Goal: Task Accomplishment & Management: Manage account settings

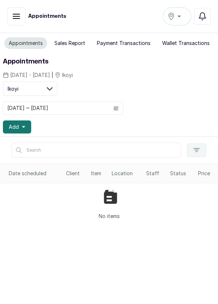
click at [116, 108] on icon "calendar" at bounding box center [116, 108] width 4 height 2
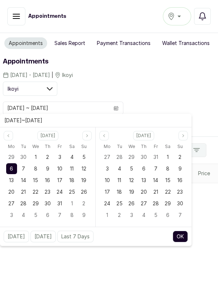
click at [84, 158] on span "5" at bounding box center [83, 157] width 3 height 6
click at [83, 155] on span "5" at bounding box center [83, 157] width 3 height 6
click at [181, 240] on button "OK" at bounding box center [180, 237] width 15 height 12
type input "[DATE] ~ [DATE]"
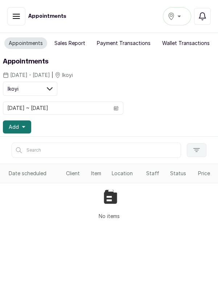
click at [180, 11] on button "Ikoyi" at bounding box center [177, 16] width 28 height 18
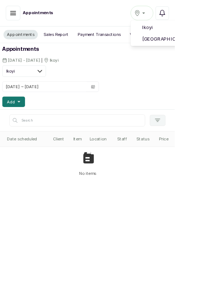
click at [211, 34] on span "Ikoyi" at bounding box center [221, 34] width 89 height 9
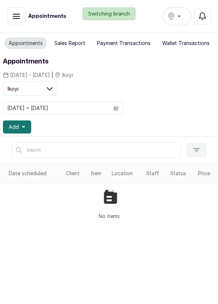
click at [179, 19] on div "Switching branch" at bounding box center [109, 13] width 218 height 13
click at [181, 15] on div "Ikoyi" at bounding box center [177, 16] width 19 height 9
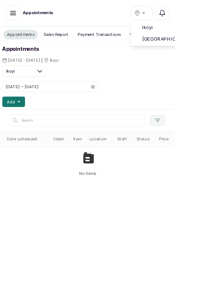
click at [214, 45] on span "Victoria Island" at bounding box center [221, 48] width 89 height 9
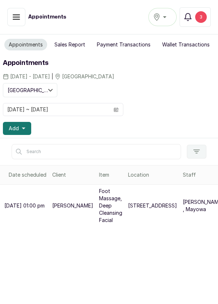
click at [116, 107] on icon "calendar" at bounding box center [116, 109] width 5 height 5
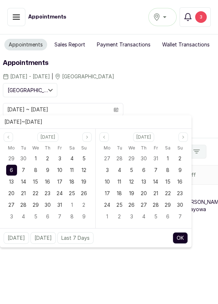
click at [85, 154] on div "5" at bounding box center [83, 158] width 11 height 11
click at [80, 158] on div "5" at bounding box center [83, 158] width 11 height 11
click at [182, 241] on button "OK" at bounding box center [180, 238] width 15 height 12
type input "05/10/2025 ~ 05/10/2025"
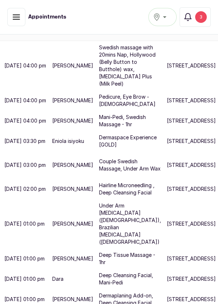
scroll to position [5, 0]
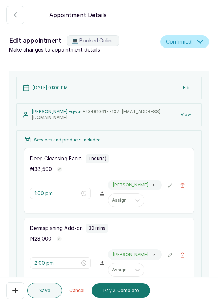
click at [123, 298] on button "Pay & Complete" at bounding box center [121, 290] width 58 height 15
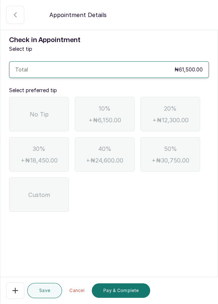
scroll to position [0, 0]
click at [43, 111] on span "No Tip" at bounding box center [39, 114] width 19 height 9
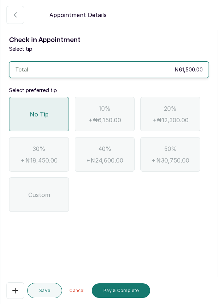
click at [127, 298] on button "Pay & Complete" at bounding box center [121, 290] width 58 height 15
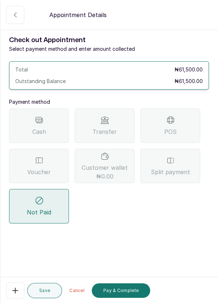
click at [186, 127] on div "POS" at bounding box center [170, 126] width 60 height 34
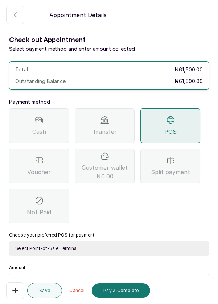
click at [141, 253] on select "Select Point-of-Sale Terminal Pos- Flutterwave Zenith Bank POS - Paga Paga POS …" at bounding box center [109, 248] width 200 height 15
select select "ea021b39-a6bc-4e4d-b5d1-02cb72451b32"
click at [9, 241] on select "Select Point-of-Sale Terminal Pos- Flutterwave Zenith Bank POS - Paga Paga POS …" at bounding box center [109, 248] width 200 height 15
click at [122, 281] on input "text" at bounding box center [113, 282] width 181 height 9
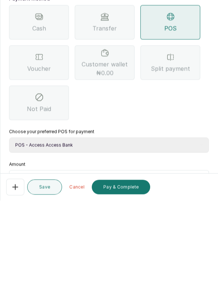
scroll to position [35, 0]
type input "61"
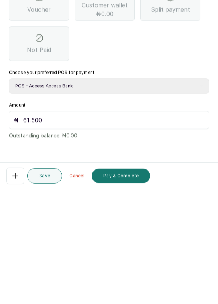
scroll to position [5, 0]
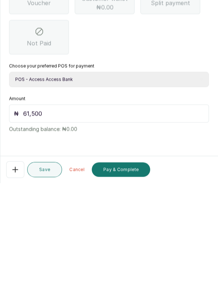
type input "61,500"
click at [132, 291] on button "Pay & Complete" at bounding box center [121, 290] width 58 height 15
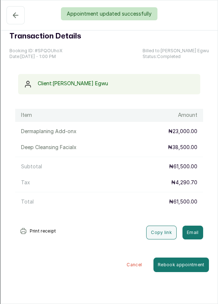
click at [17, 13] on div "Appointment updated successfully" at bounding box center [109, 13] width 218 height 13
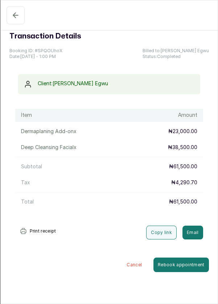
click at [22, 14] on button "Pending" at bounding box center [16, 15] width 18 height 18
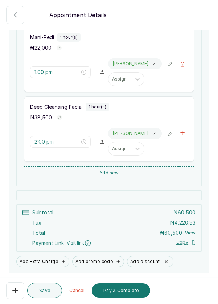
scroll to position [138, 0]
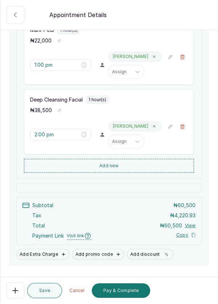
click at [125, 298] on button "Pay & Complete" at bounding box center [121, 290] width 58 height 15
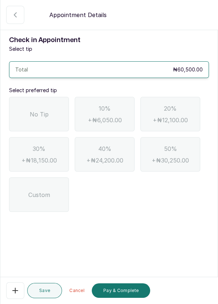
scroll to position [0, 0]
click at [48, 113] on span "No Tip" at bounding box center [39, 114] width 19 height 9
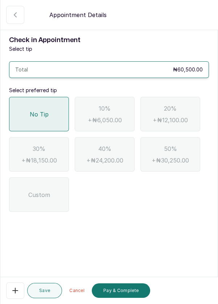
click at [127, 298] on button "Pay & Complete" at bounding box center [121, 290] width 58 height 15
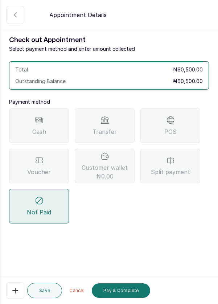
click at [53, 157] on div "Voucher" at bounding box center [39, 166] width 60 height 34
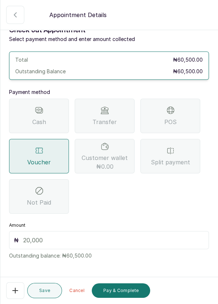
scroll to position [9, 0]
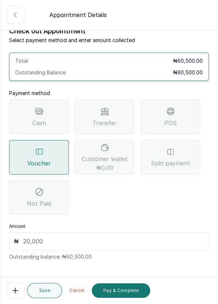
click at [135, 237] on input "text" at bounding box center [113, 241] width 181 height 9
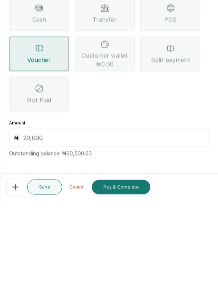
scroll to position [35, 0]
type input "60"
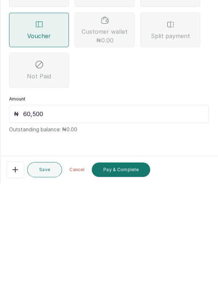
scroll to position [5, 0]
type input "60,500"
click at [128, 290] on button "Pay & Complete" at bounding box center [121, 290] width 58 height 15
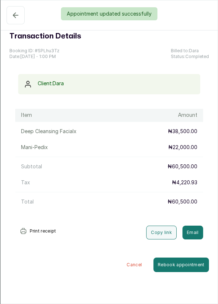
click at [16, 19] on div "Appointment updated successfully" at bounding box center [109, 13] width 218 height 13
click at [18, 15] on div "Appointment updated successfully" at bounding box center [109, 13] width 218 height 13
click at [14, 14] on div "Appointment updated successfully" at bounding box center [109, 13] width 218 height 13
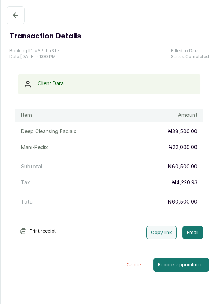
click at [17, 15] on icon "button" at bounding box center [15, 15] width 9 height 9
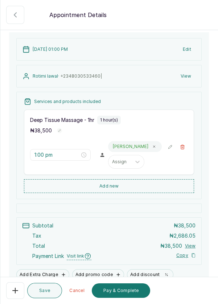
scroll to position [84, 0]
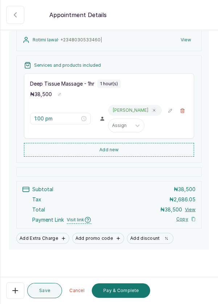
click at [120, 298] on button "Pay & Complete" at bounding box center [121, 290] width 58 height 15
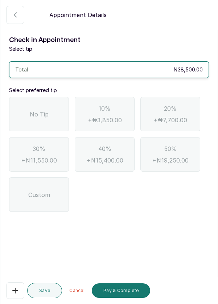
scroll to position [0, 0]
click at [44, 112] on span "No Tip" at bounding box center [39, 114] width 19 height 9
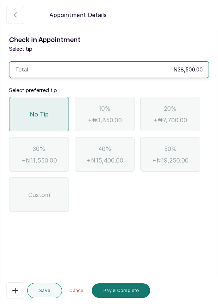
click at [128, 298] on button "Pay & Complete" at bounding box center [121, 290] width 58 height 15
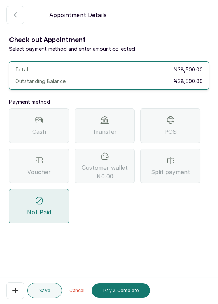
click at [52, 164] on div "Voucher" at bounding box center [39, 166] width 60 height 34
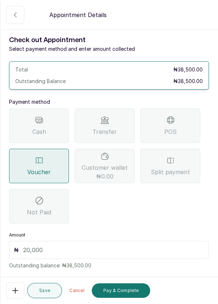
click at [134, 250] on input "text" at bounding box center [113, 250] width 181 height 9
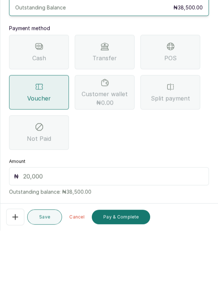
scroll to position [5, 0]
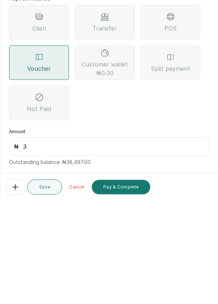
type input "38"
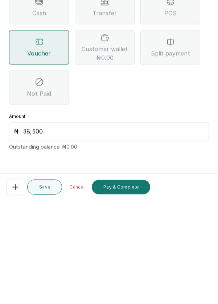
type input "38,500"
click at [129, 285] on button "Pay & Complete" at bounding box center [121, 290] width 58 height 15
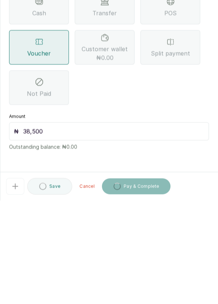
scroll to position [5, 0]
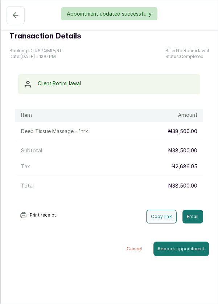
click at [13, 22] on button "Pending" at bounding box center [16, 15] width 18 height 18
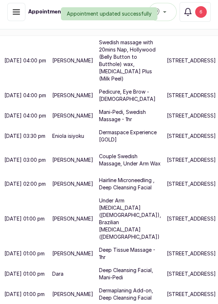
click at [201, 12] on div "Appointment updated successfully" at bounding box center [109, 13] width 218 height 13
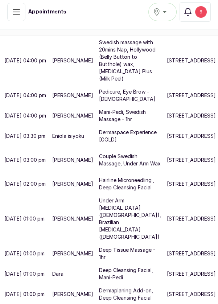
click at [203, 12] on div "6" at bounding box center [201, 12] width 12 height 12
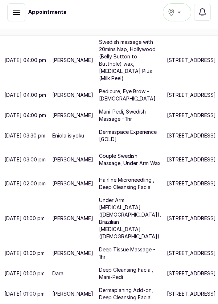
scroll to position [4, 0]
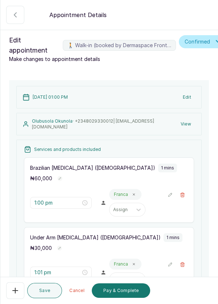
click at [15, 293] on icon "button" at bounding box center [15, 290] width 5 height 5
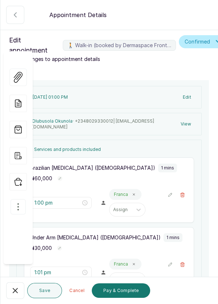
click at [19, 203] on icon "button" at bounding box center [18, 207] width 9 height 9
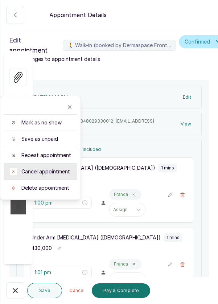
click at [62, 168] on span "Cancel appointment" at bounding box center [45, 171] width 49 height 7
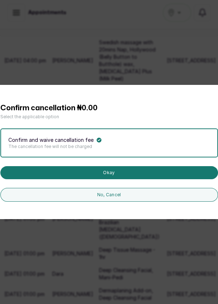
click at [92, 179] on button "Okay" at bounding box center [109, 172] width 218 height 13
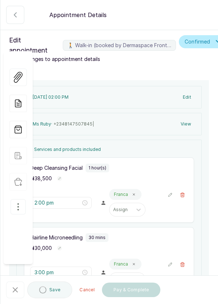
type input "2:00 pm"
type input "3:00 pm"
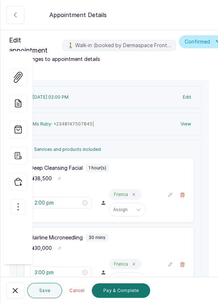
click at [20, 299] on button "🚶 Walk-in (booked by Dermaspace Frontdesk)" at bounding box center [15, 290] width 18 height 17
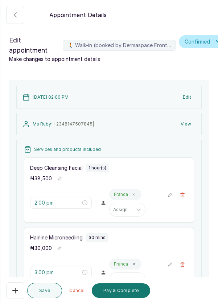
click at [185, 196] on icon "button" at bounding box center [182, 194] width 5 height 5
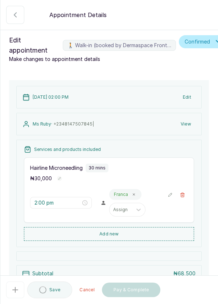
type input "3:00 pm"
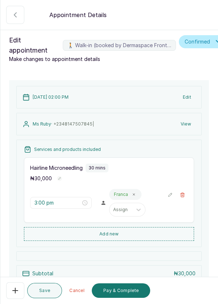
click at [139, 232] on button "Add new" at bounding box center [109, 234] width 170 height 14
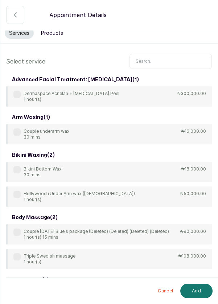
scroll to position [0, 0]
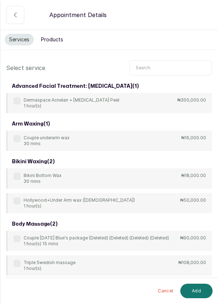
click at [168, 66] on input "text" at bounding box center [171, 67] width 82 height 15
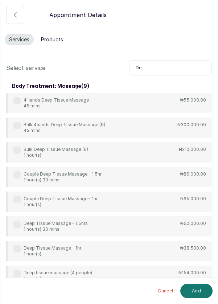
type input "D"
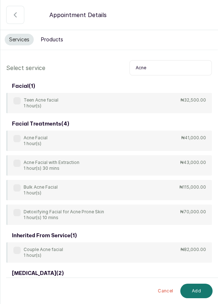
type input "Acne"
click at [182, 140] on p "₦41,000.00" at bounding box center [193, 138] width 25 height 6
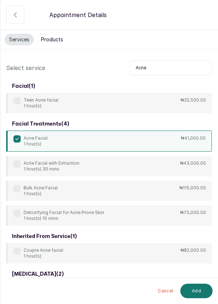
click at [201, 290] on button "Add" at bounding box center [196, 291] width 32 height 15
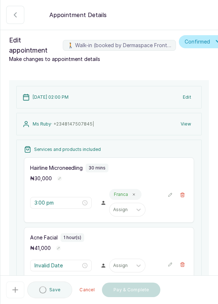
type input "3:30 pm"
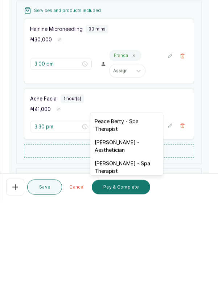
scroll to position [25, 0]
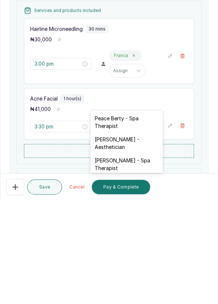
click at [148, 247] on div "Rosemary Amuche - Aesthetician" at bounding box center [126, 246] width 73 height 21
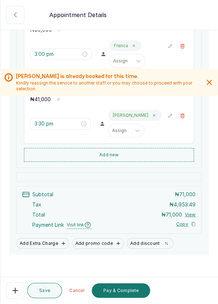
scroll to position [154, 0]
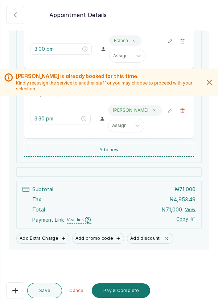
click at [42, 233] on button "Add Extra Charge" at bounding box center [42, 238] width 53 height 11
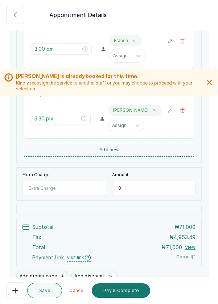
click at [73, 181] on input "Extra Charge" at bounding box center [65, 188] width 84 height 15
type input "Exosome"
click at [149, 181] on input "0" at bounding box center [154, 188] width 84 height 15
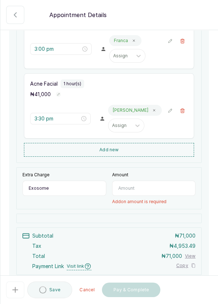
type input "2"
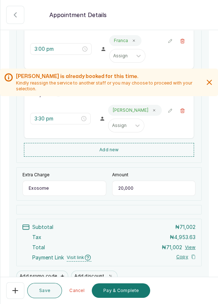
type input "20,000"
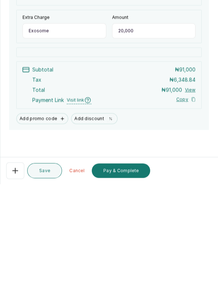
scroll to position [35, 0]
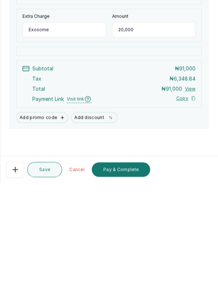
click at [127, 291] on button "Pay & Complete" at bounding box center [121, 290] width 58 height 15
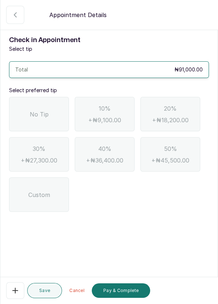
scroll to position [0, 0]
click at [37, 97] on div "No Tip" at bounding box center [39, 114] width 60 height 34
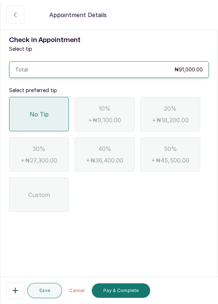
click at [123, 291] on button "Pay & Complete" at bounding box center [121, 290] width 58 height 15
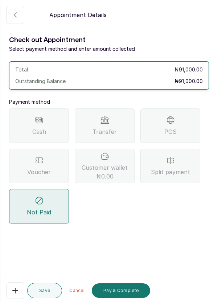
click at [108, 109] on div "Transfer" at bounding box center [105, 126] width 60 height 34
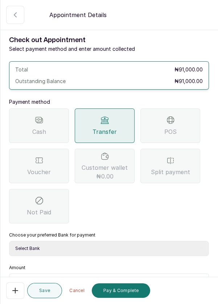
click at [159, 241] on select "Select Bank DERMASPACE ESTHETIC & WELLNESS CENT Sterling Bank DERMASPACEEST/DER…" at bounding box center [109, 248] width 200 height 15
select select "818ea5c0-5b47-4751-8f35-6fc14409c533"
click at [9, 241] on select "Select Bank DERMASPACE ESTHETIC & WELLNESS CENT Sterling Bank DERMASPACEEST/DER…" at bounding box center [109, 248] width 200 height 15
click at [118, 278] on input "text" at bounding box center [113, 282] width 181 height 9
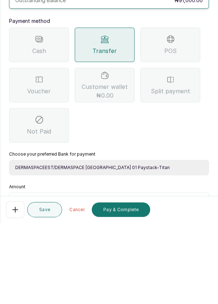
scroll to position [4, 0]
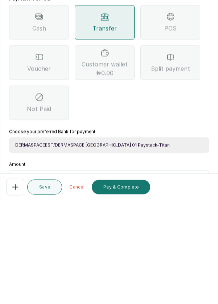
type input "91"
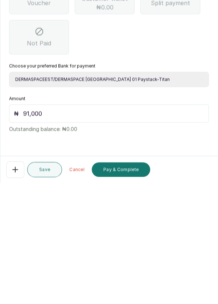
type input "91,000"
click at [134, 291] on button "Pay & Complete" at bounding box center [121, 290] width 58 height 15
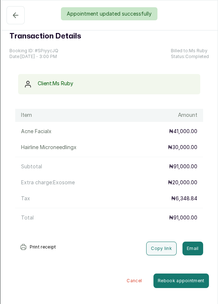
scroll to position [274, 0]
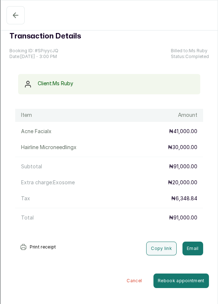
click at [13, 14] on icon "button" at bounding box center [15, 15] width 9 height 9
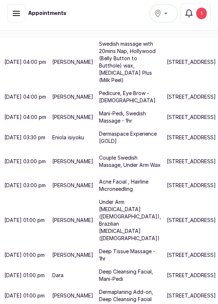
scroll to position [204, 0]
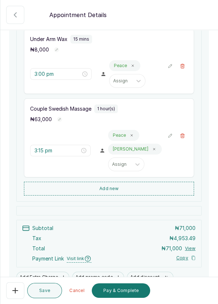
scroll to position [134, 0]
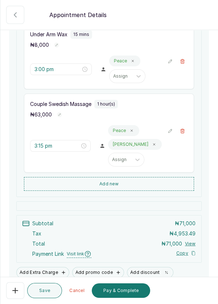
click at [151, 185] on button "Add new" at bounding box center [109, 184] width 170 height 14
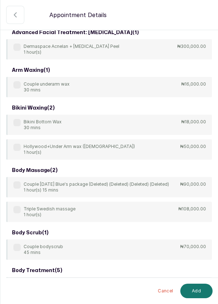
scroll to position [0, 0]
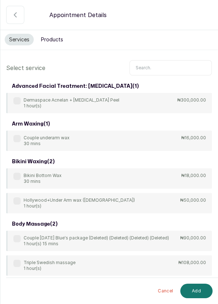
click at [169, 68] on input "text" at bounding box center [171, 67] width 82 height 15
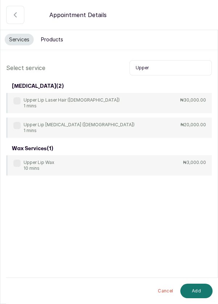
type input "Upper"
click at [179, 162] on div "Upper Lip Wax 10 mins ₦3,000.00" at bounding box center [109, 165] width 206 height 20
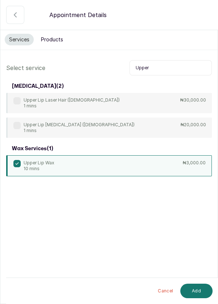
click at [199, 294] on button "Add" at bounding box center [196, 291] width 32 height 15
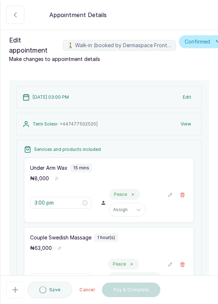
type input "4:15 pm"
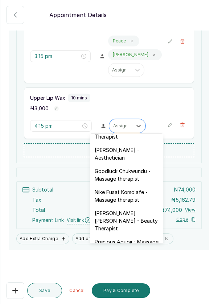
scroll to position [224, 0]
click at [139, 150] on div "Franca Ebuzome - Aesthetician" at bounding box center [126, 153] width 73 height 21
click at [143, 139] on div "Upper Lip Wax 10 mins ₦ 3,000 4:15 pm 20 results available. Use Up and Down to …" at bounding box center [109, 113] width 170 height 52
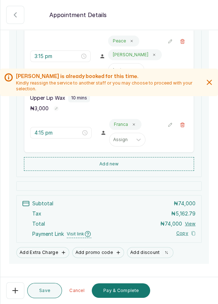
click at [122, 293] on button "Pay & Complete" at bounding box center [121, 290] width 58 height 15
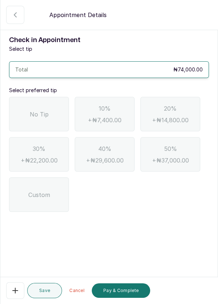
scroll to position [35, 0]
click at [43, 110] on span "No Tip" at bounding box center [39, 114] width 19 height 9
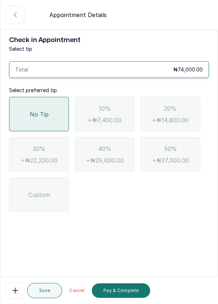
click at [127, 288] on button "Pay & Complete" at bounding box center [121, 290] width 58 height 15
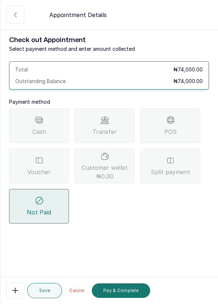
scroll to position [0, 0]
click at [181, 127] on div "POS" at bounding box center [170, 126] width 60 height 34
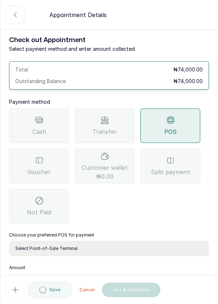
click at [122, 248] on select "Select Point-of-Sale Terminal Pos- Flutterwave Zenith Bank POS - Paga Paga POS …" at bounding box center [109, 248] width 200 height 15
select select "ea021b39-a6bc-4e4d-b5d1-02cb72451b32"
click at [9, 241] on select "Select Point-of-Sale Terminal Pos- Flutterwave Zenith Bank POS - Paga Paga POS …" at bounding box center [109, 248] width 200 height 15
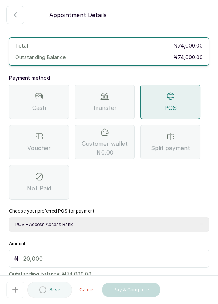
scroll to position [48, 0]
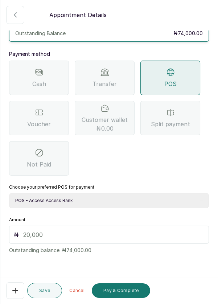
click at [111, 236] on input "text" at bounding box center [113, 234] width 181 height 9
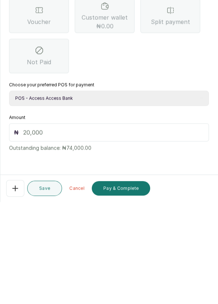
scroll to position [30, 0]
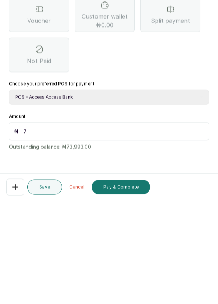
type input "74"
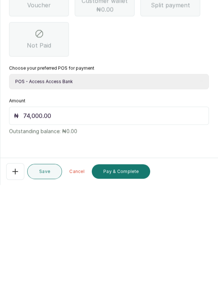
scroll to position [4, 0]
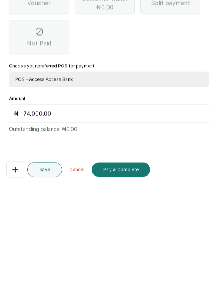
type input "74,000.00"
click at [136, 291] on button "Pay & Complete" at bounding box center [121, 290] width 58 height 15
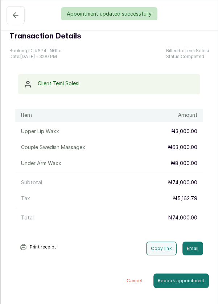
click at [14, 15] on div "Appointment updated successfully" at bounding box center [109, 13] width 218 height 13
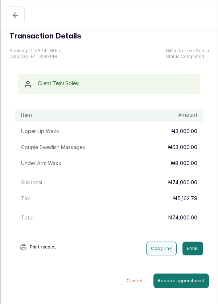
click at [16, 13] on icon "button" at bounding box center [15, 15] width 9 height 9
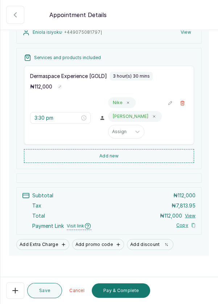
scroll to position [98, 0]
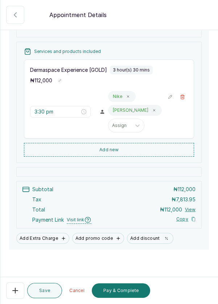
click at [142, 236] on button "Add discount" at bounding box center [150, 238] width 46 height 11
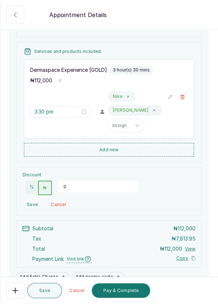
scroll to position [97, 0]
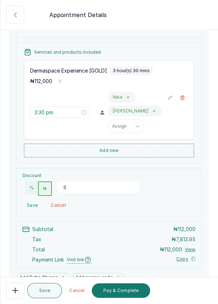
click at [98, 184] on input "0" at bounding box center [98, 187] width 81 height 12
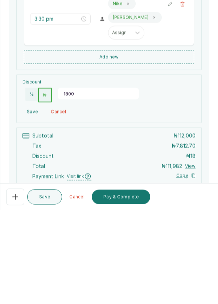
type input "18000"
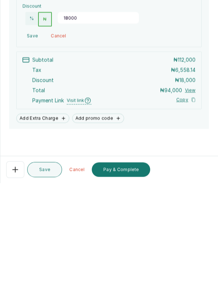
scroll to position [35, 0]
click at [127, 291] on button "Pay & Complete" at bounding box center [121, 290] width 58 height 15
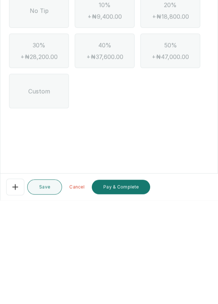
scroll to position [4, 0]
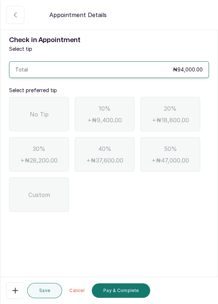
click at [56, 97] on div "No Tip" at bounding box center [39, 114] width 60 height 34
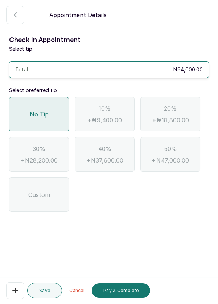
click at [132, 291] on button "Pay & Complete" at bounding box center [121, 290] width 58 height 15
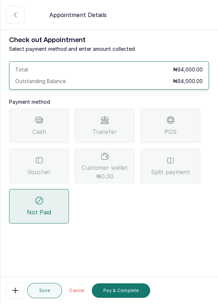
click at [64, 149] on div "Voucher" at bounding box center [39, 166] width 60 height 34
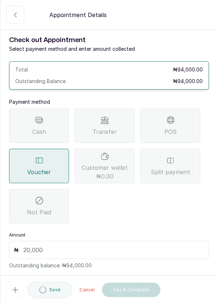
click at [140, 246] on input "text" at bounding box center [113, 250] width 181 height 9
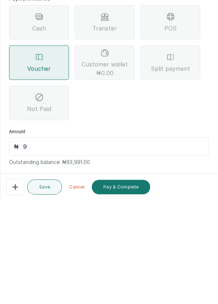
type input "94"
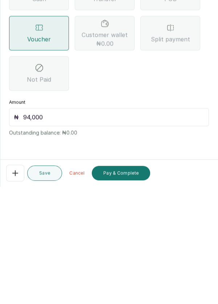
type input "94,000"
click at [127, 291] on button "Pay & Complete" at bounding box center [121, 290] width 58 height 15
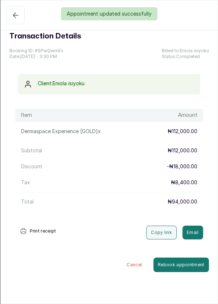
click at [13, 22] on button "Pending" at bounding box center [16, 15] width 18 height 18
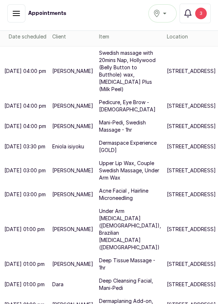
scroll to position [134, 0]
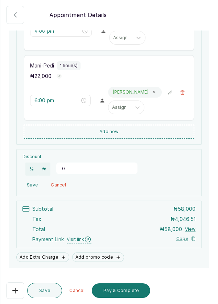
scroll to position [190, 0]
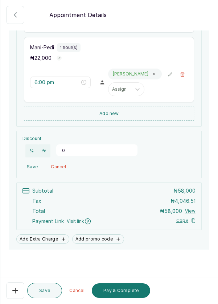
click at [115, 289] on button "Pay & Complete" at bounding box center [121, 290] width 58 height 15
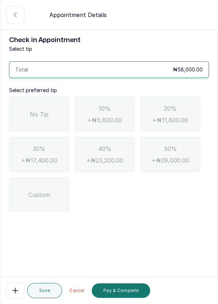
scroll to position [0, 0]
click at [47, 114] on span "No Tip" at bounding box center [39, 114] width 19 height 9
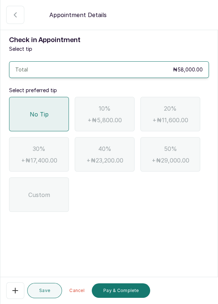
click at [128, 288] on button "Pay & Complete" at bounding box center [121, 290] width 58 height 15
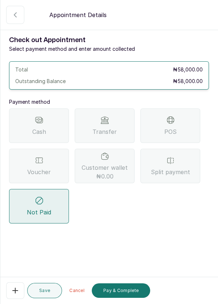
click at [178, 162] on div "Split payment" at bounding box center [170, 166] width 60 height 34
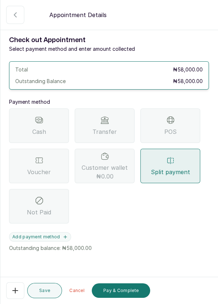
click at [43, 234] on button "Add payment method" at bounding box center [40, 236] width 62 height 9
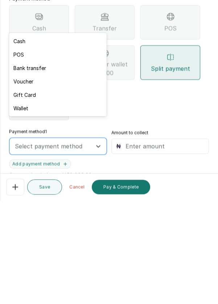
scroll to position [35, 0]
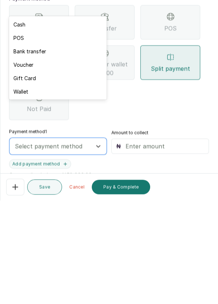
click at [33, 167] on div "Voucher" at bounding box center [57, 168] width 97 height 13
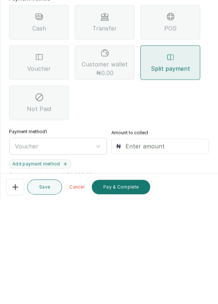
scroll to position [4, 0]
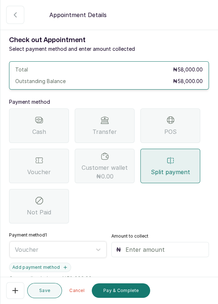
click at [154, 245] on input "text" at bounding box center [165, 249] width 79 height 9
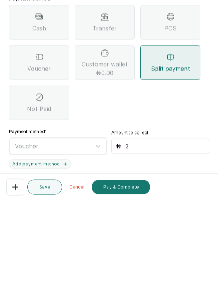
type input "36"
type input "36,000"
click at [37, 263] on button "Add payment method" at bounding box center [40, 267] width 62 height 9
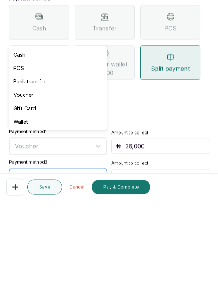
click at [54, 179] on div "Bank transfer" at bounding box center [57, 184] width 97 height 13
click at [143, 276] on input "text" at bounding box center [165, 280] width 79 height 9
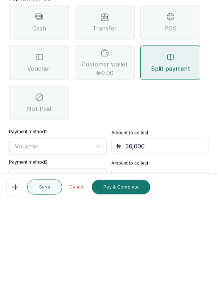
type input "22"
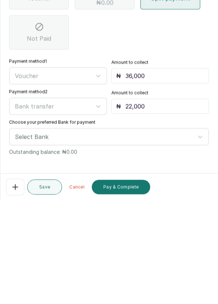
scroll to position [71, 0]
type input "22,000"
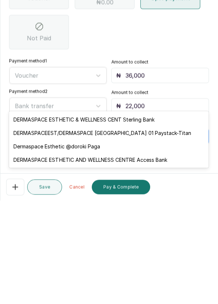
click at [168, 238] on div "DERMASPACEEST/DERMASPACE VICTORIA ISLAND 01 Paystack-Titan" at bounding box center [109, 236] width 200 height 13
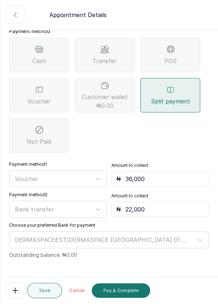
scroll to position [75, 0]
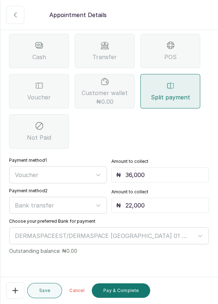
click at [126, 291] on button "Pay & Complete" at bounding box center [121, 290] width 58 height 15
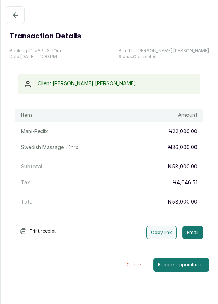
click at [20, 14] on button "Pending" at bounding box center [16, 15] width 18 height 18
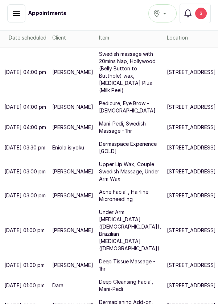
click at [197, 20] on button "Notifications 3" at bounding box center [195, 14] width 31 height 20
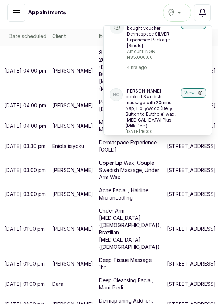
scroll to position [135, 0]
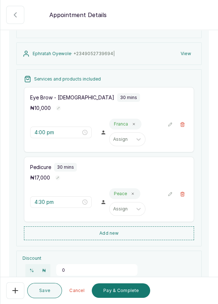
scroll to position [190, 0]
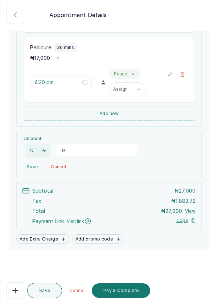
click at [128, 289] on button "Pay & Complete" at bounding box center [121, 290] width 58 height 15
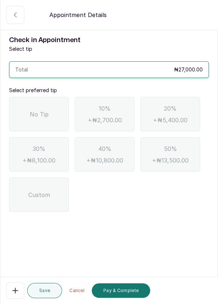
scroll to position [0, 0]
click at [58, 113] on div "No Tip" at bounding box center [39, 114] width 60 height 34
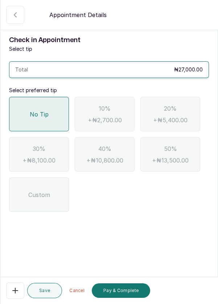
click at [129, 294] on button "Pay & Complete" at bounding box center [121, 290] width 58 height 15
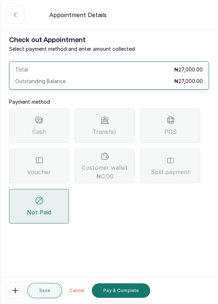
click at [176, 126] on div "POS" at bounding box center [170, 126] width 60 height 34
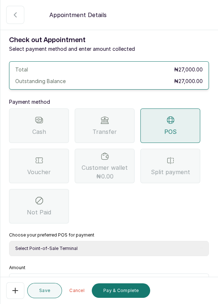
click at [40, 174] on span "Voucher" at bounding box center [39, 172] width 24 height 9
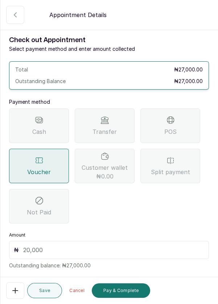
scroll to position [15, 0]
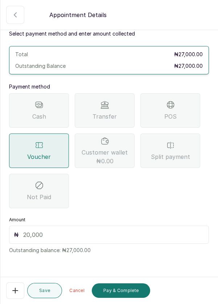
click at [119, 237] on input "text" at bounding box center [113, 234] width 181 height 9
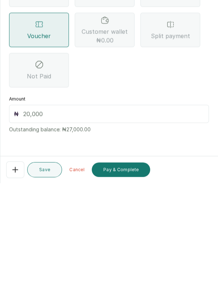
scroll to position [35, 0]
type input "27"
type input "27,000"
click at [131, 286] on button "Pay & Complete" at bounding box center [121, 290] width 58 height 15
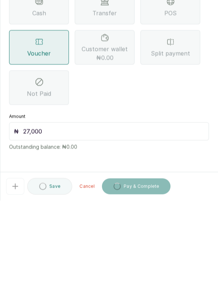
scroll to position [4, 0]
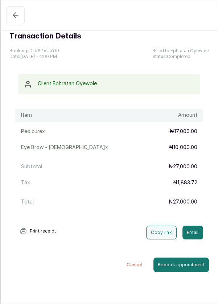
click at [17, 12] on icon "button" at bounding box center [15, 15] width 9 height 9
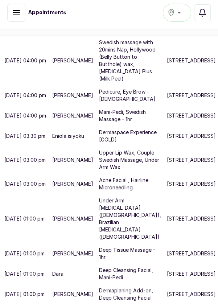
scroll to position [274, 0]
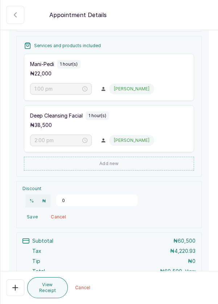
scroll to position [130, 0]
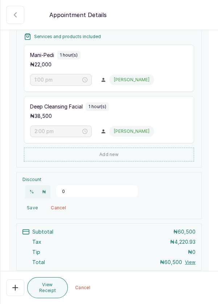
click at [104, 191] on input "0" at bounding box center [96, 191] width 81 height 12
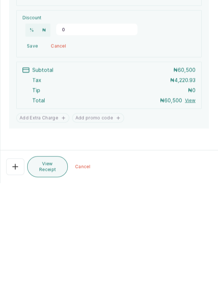
scroll to position [4, 0]
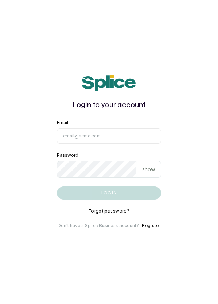
click at [141, 144] on input "Email" at bounding box center [109, 135] width 105 height 15
type input "info@dermaspaceng.com"
click at [57, 187] on button "Log in" at bounding box center [109, 193] width 105 height 13
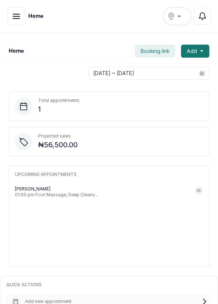
click at [14, 20] on icon "button" at bounding box center [16, 16] width 9 height 9
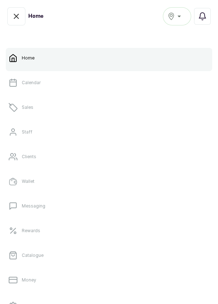
click at [39, 106] on link "Sales" at bounding box center [109, 107] width 207 height 20
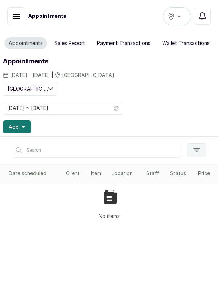
click at [11, 15] on button "button" at bounding box center [16, 16] width 18 height 18
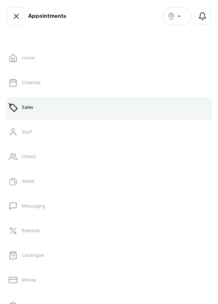
click at [54, 148] on link "Clients" at bounding box center [109, 157] width 207 height 20
